Goal: Find specific page/section: Find specific page/section

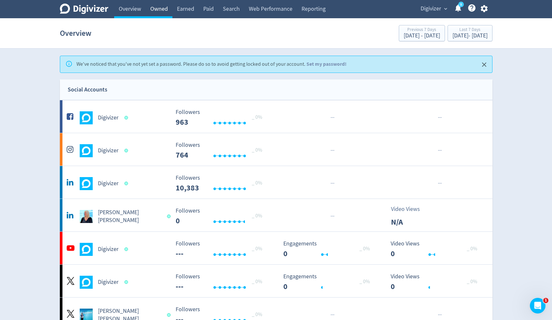
click at [166, 10] on link "Owned" at bounding box center [159, 9] width 27 height 18
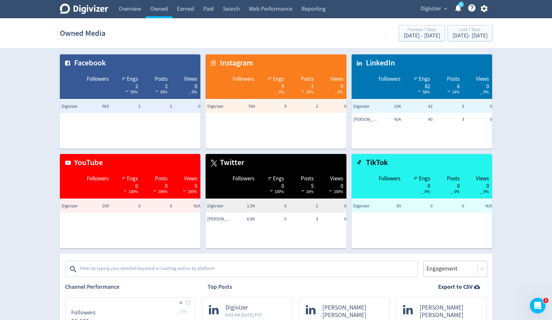
click at [449, 265] on div "Engagement" at bounding box center [455, 268] width 64 height 16
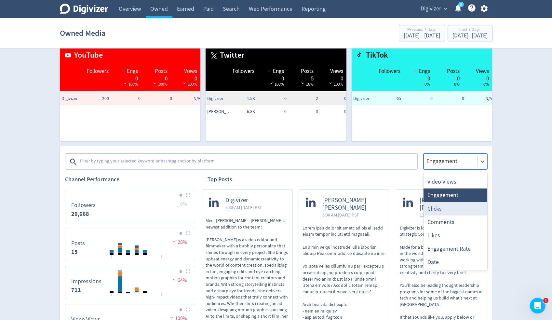
scroll to position [7, 0]
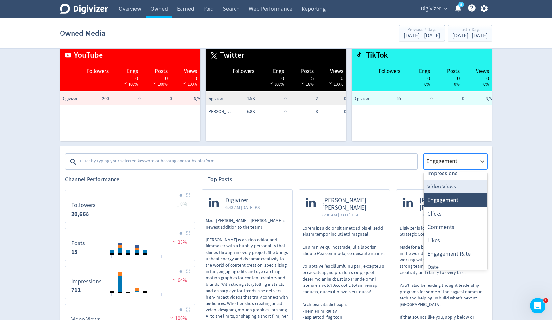
click at [325, 157] on textarea at bounding box center [247, 161] width 337 height 13
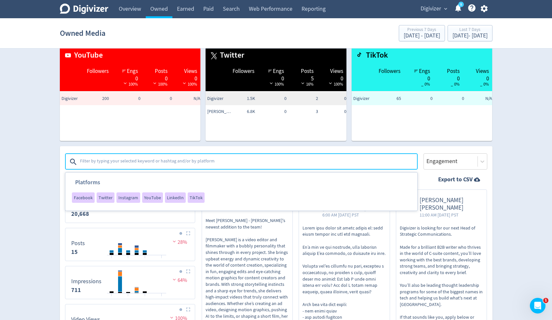
click at [132, 153] on div "Platforms Facebook Twitter Instagram YouTube LinkedIn TikTok" at bounding box center [241, 160] width 353 height 20
click at [188, 147] on div "Platforms Facebook Twitter Instagram YouTube LinkedIn TikTok Engagement" at bounding box center [276, 157] width 422 height 23
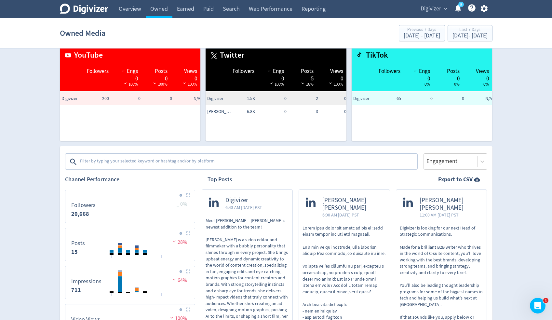
click at [205, 140] on div "Twitter Followers Engs 0 100% Posts 5 16% Views 0 100% Digivizer 1.5K 0 2 0 [PE…" at bounding box center [273, 91] width 146 height 100
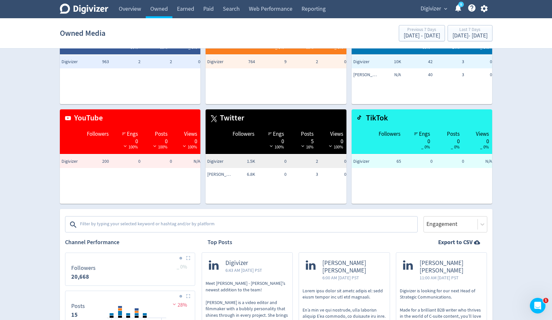
scroll to position [40, 0]
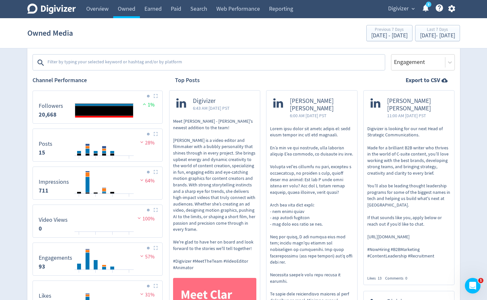
scroll to position [120, 0]
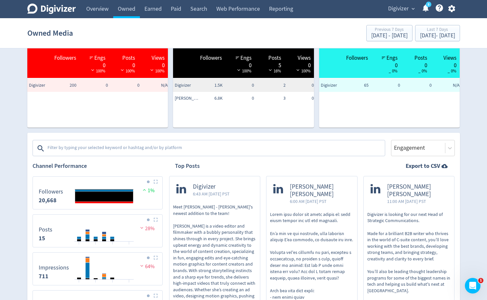
click at [59, 12] on icon "Digivizer Logo" at bounding box center [51, 9] width 48 height 10
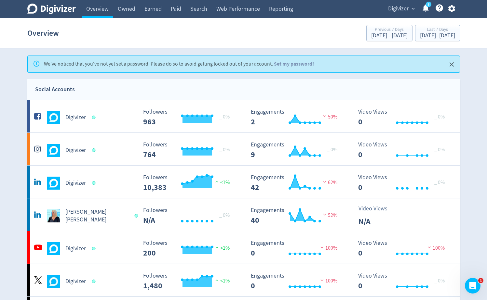
click at [44, 7] on icon "Digivizer Logo" at bounding box center [51, 9] width 48 height 10
